Goal: Information Seeking & Learning: Learn about a topic

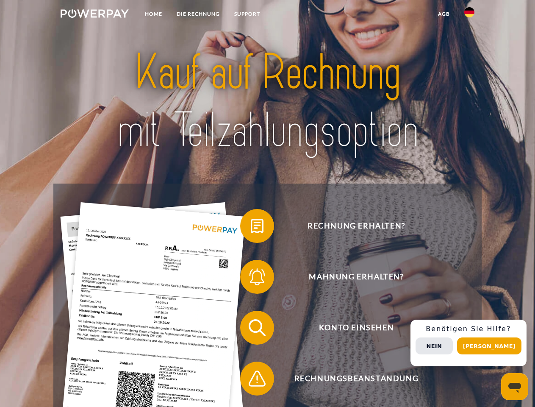
click at [95, 15] on img at bounding box center [95, 13] width 68 height 8
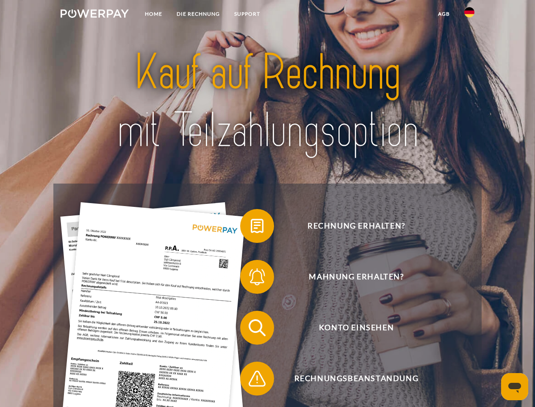
click at [470, 15] on img at bounding box center [470, 12] width 10 height 10
click at [444, 14] on link "agb" at bounding box center [444, 13] width 26 height 15
click at [251, 228] on span at bounding box center [244, 226] width 42 height 42
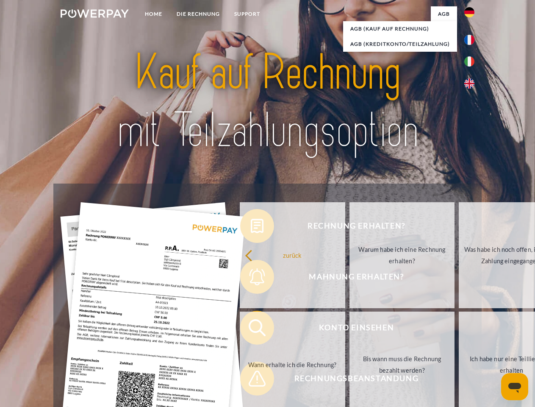
click at [251, 278] on div "Rechnung erhalten? Mahnung erhalten? Konto einsehen" at bounding box center [267, 353] width 428 height 339
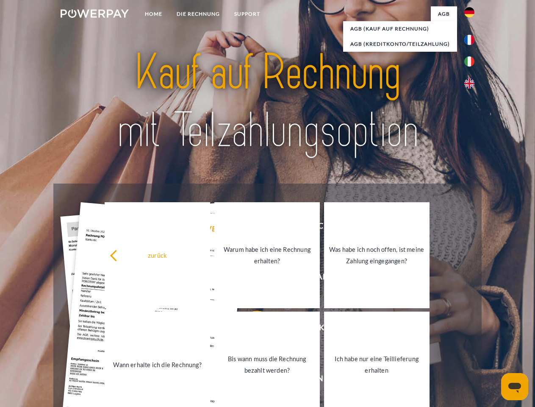
click at [251, 329] on link "Bis wann muss die Rechnung bezahlt werden?" at bounding box center [267, 365] width 106 height 106
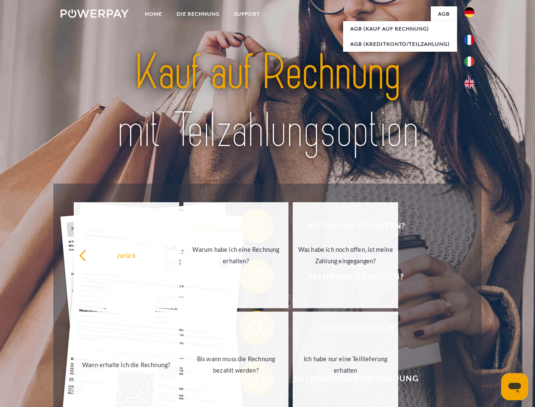
click at [293, 380] on link "Ich habe nur eine Teillieferung erhalten" at bounding box center [346, 365] width 106 height 106
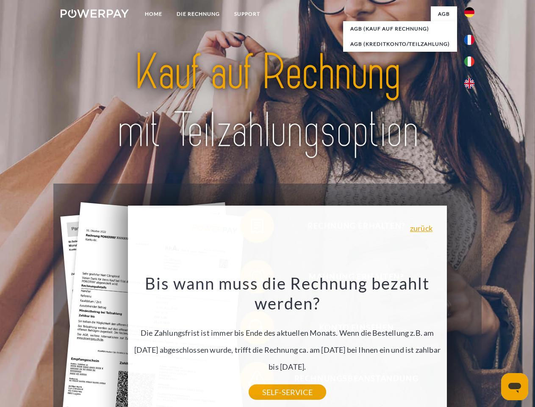
click at [472, 343] on div "Rechnung erhalten? Mahnung erhalten? Konto einsehen" at bounding box center [267, 353] width 428 height 339
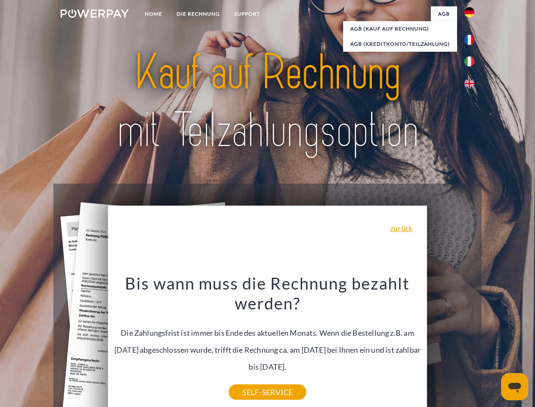
click at [451, 345] on span "Konto einsehen" at bounding box center [357, 328] width 208 height 34
click at [492, 346] on header "Home DIE RECHNUNG SUPPORT" at bounding box center [267, 292] width 535 height 585
